Goal: Task Accomplishment & Management: Complete application form

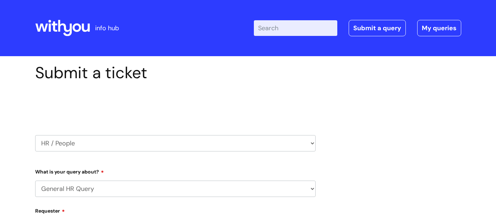
select select "General HR Query"
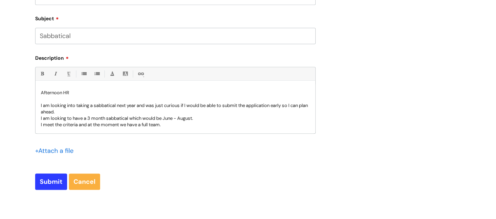
click at [174, 125] on p "I meet the criteria and at the moment we have a full team." at bounding box center [175, 124] width 269 height 6
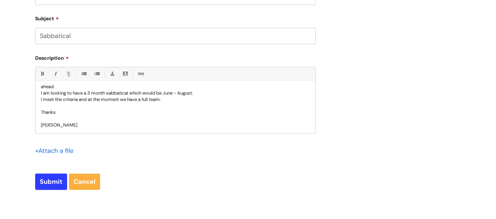
scroll to position [25, 0]
click at [197, 94] on p "I am looking to have a 3 month sabbatical which would be June - August." at bounding box center [175, 93] width 269 height 6
click at [107, 126] on p "[PERSON_NAME]" at bounding box center [175, 125] width 269 height 6
click at [55, 179] on input "Submit" at bounding box center [51, 181] width 32 height 16
type input "Please Wait..."
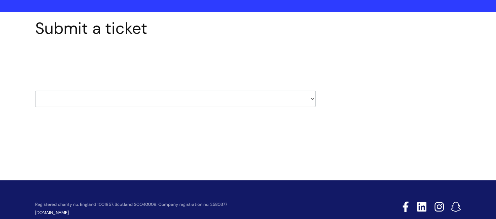
scroll to position [45, 0]
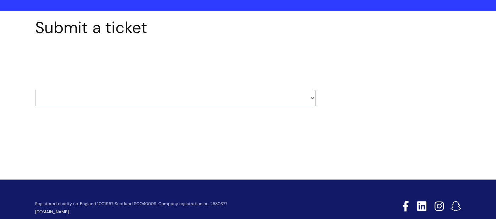
click at [196, 99] on select "HR / People IT and Support Clinical Drug Alerts Finance Accounts Data Support T…" at bounding box center [175, 98] width 281 height 16
click at [358, 87] on div "Submit a ticket Select issue type HR / People IT and Support Clinical Drug Aler…" at bounding box center [248, 73] width 437 height 110
